Goal: Task Accomplishment & Management: Manage account settings

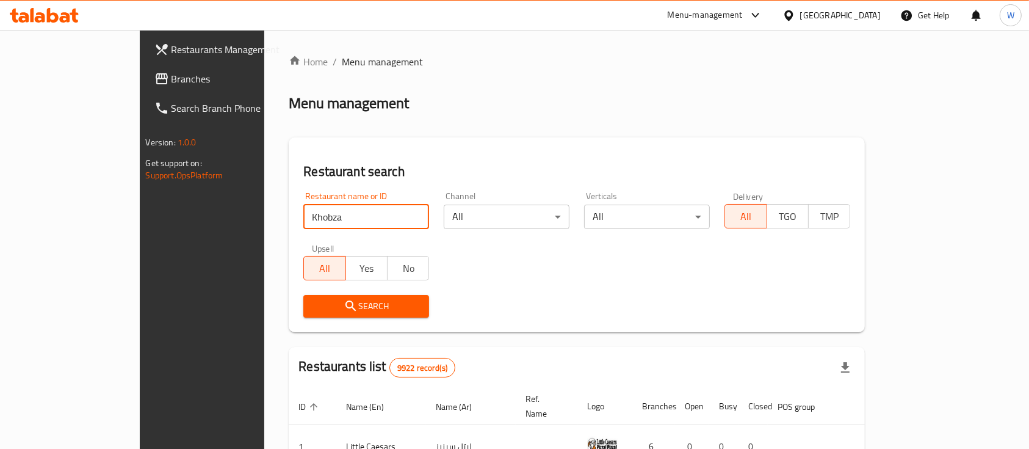
type input "Khobza"
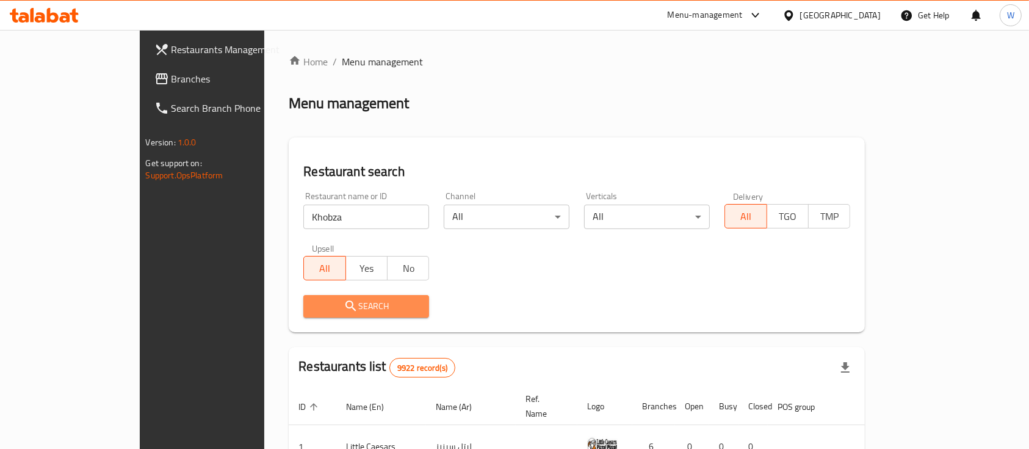
click at [313, 304] on span "Search" at bounding box center [366, 306] width 106 height 15
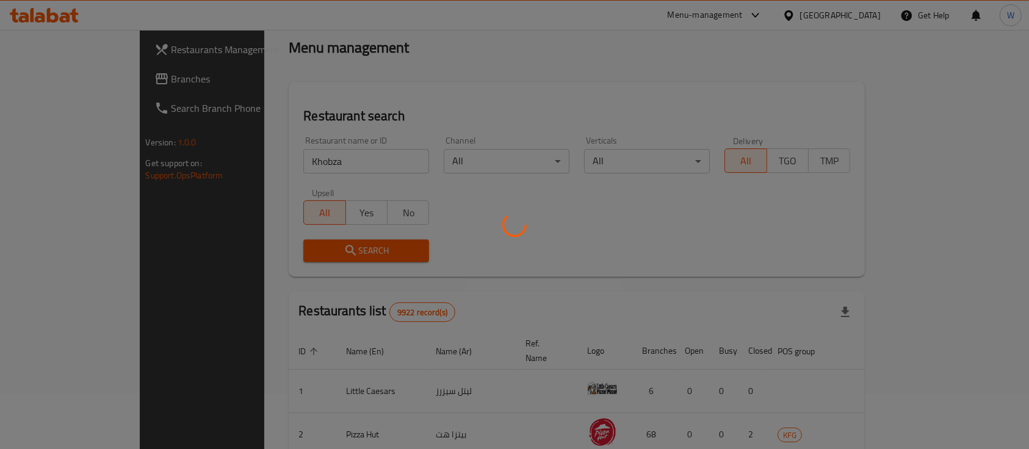
scroll to position [71, 0]
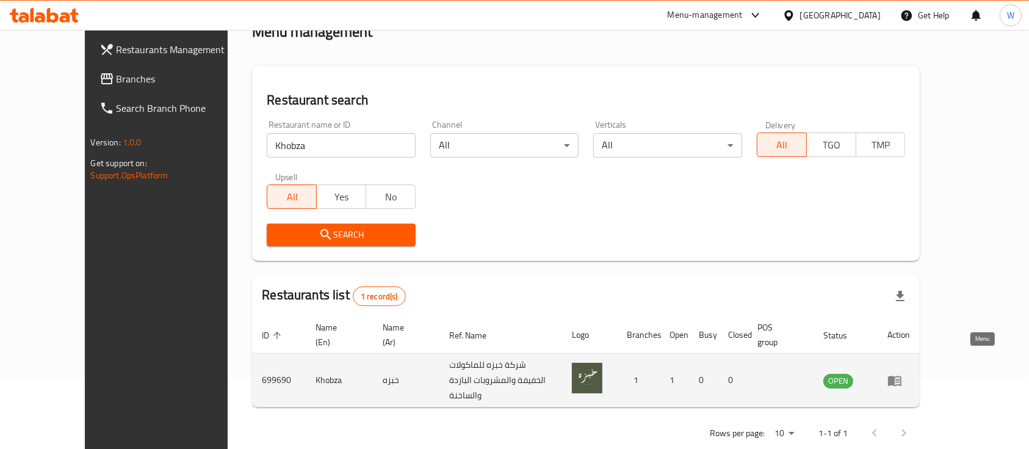
click at [902, 375] on icon "enhanced table" at bounding box center [894, 380] width 13 height 10
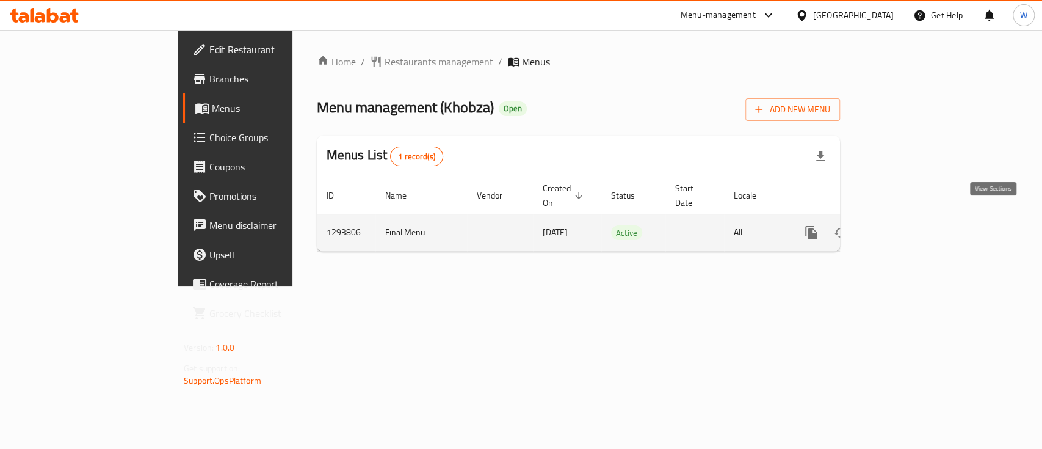
click at [914, 220] on link "enhanced table" at bounding box center [899, 232] width 29 height 29
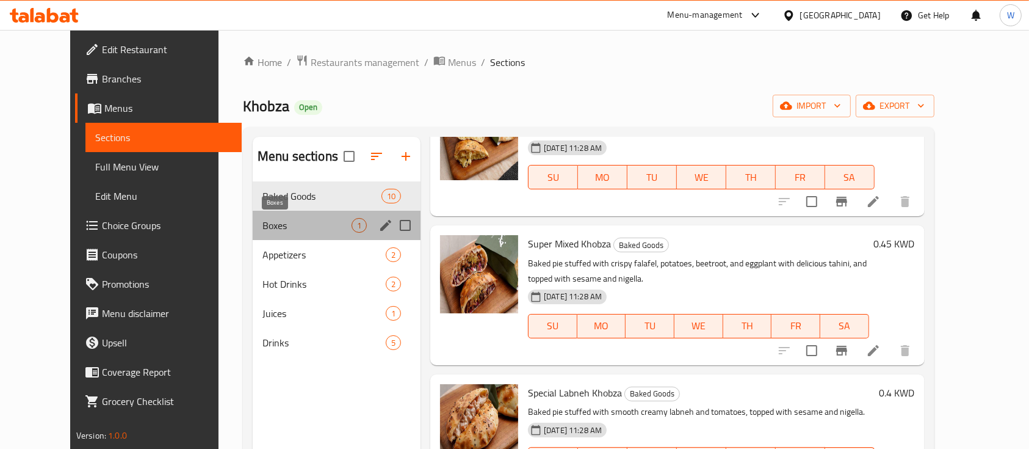
click at [296, 225] on span "Boxes" at bounding box center [307, 225] width 89 height 15
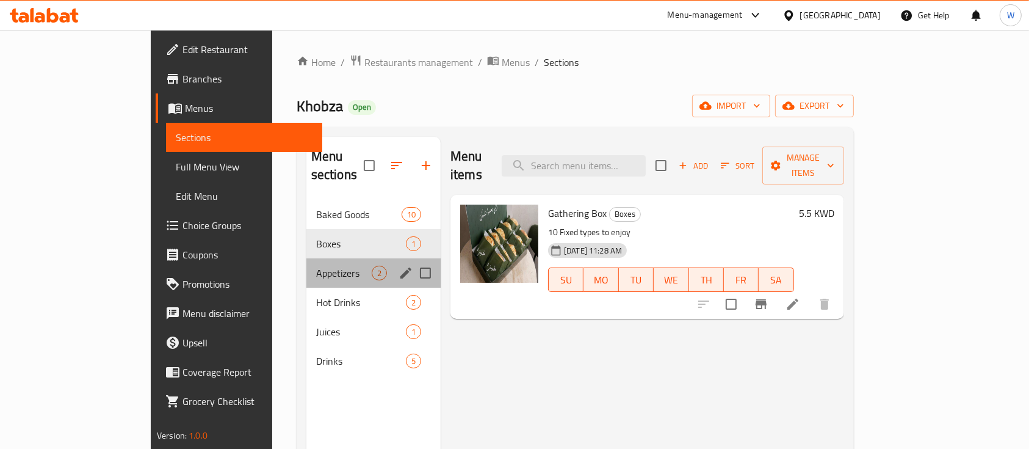
click at [306, 258] on div "Appetizers 2" at bounding box center [373, 272] width 134 height 29
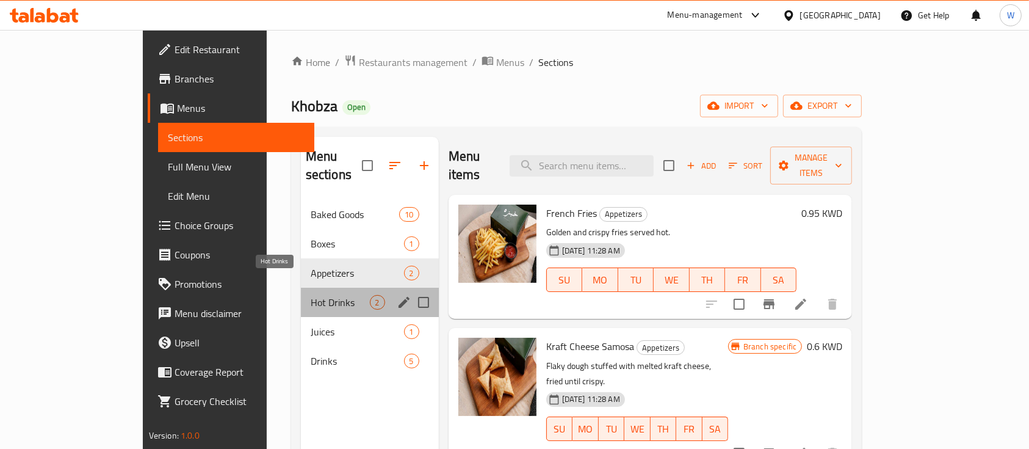
click at [311, 295] on span "Hot Drinks" at bounding box center [340, 302] width 59 height 15
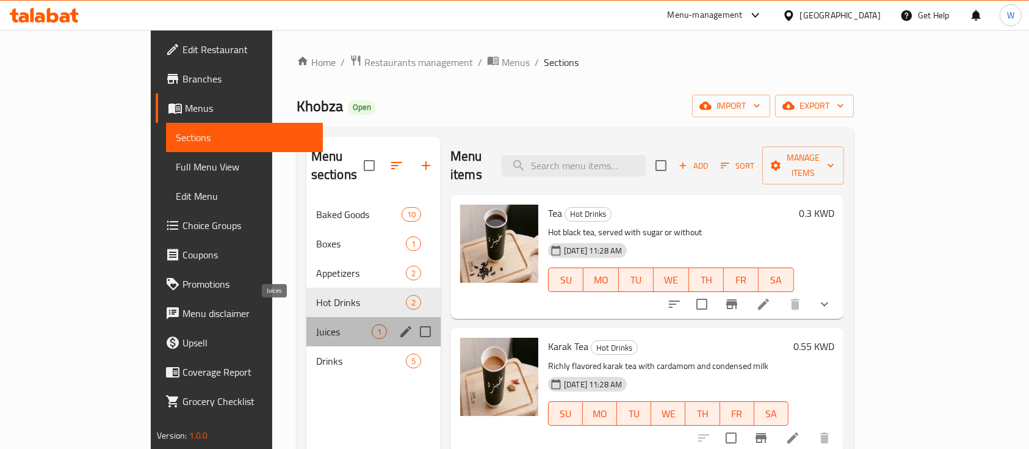
click at [316, 324] on span "Juices" at bounding box center [344, 331] width 56 height 15
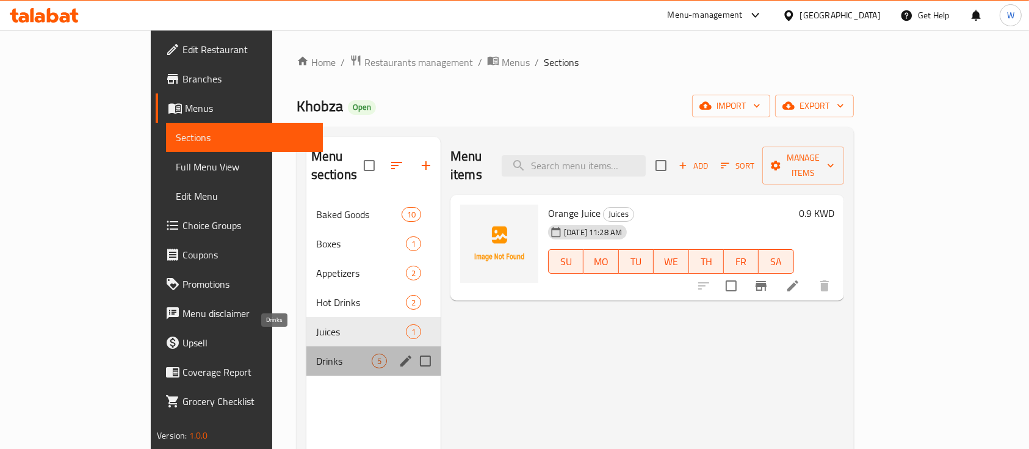
click at [316, 354] on span "Drinks" at bounding box center [344, 361] width 56 height 15
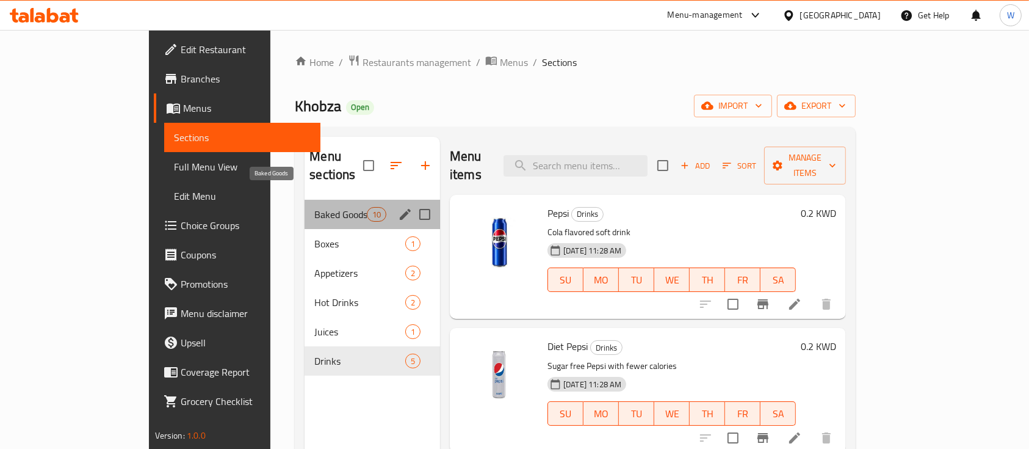
click at [314, 207] on span "Baked Goods" at bounding box center [340, 214] width 52 height 15
